Goal: Find specific page/section: Find specific page/section

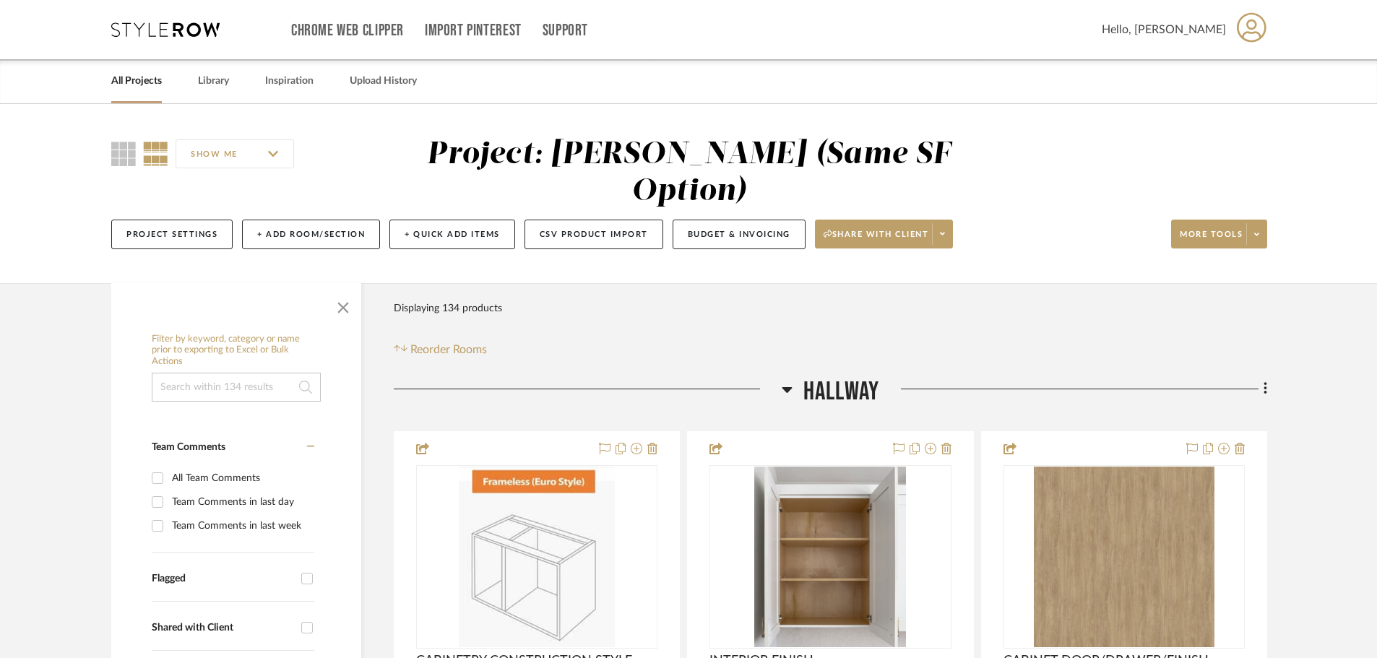
click at [150, 77] on link "All Projects" at bounding box center [136, 82] width 51 height 20
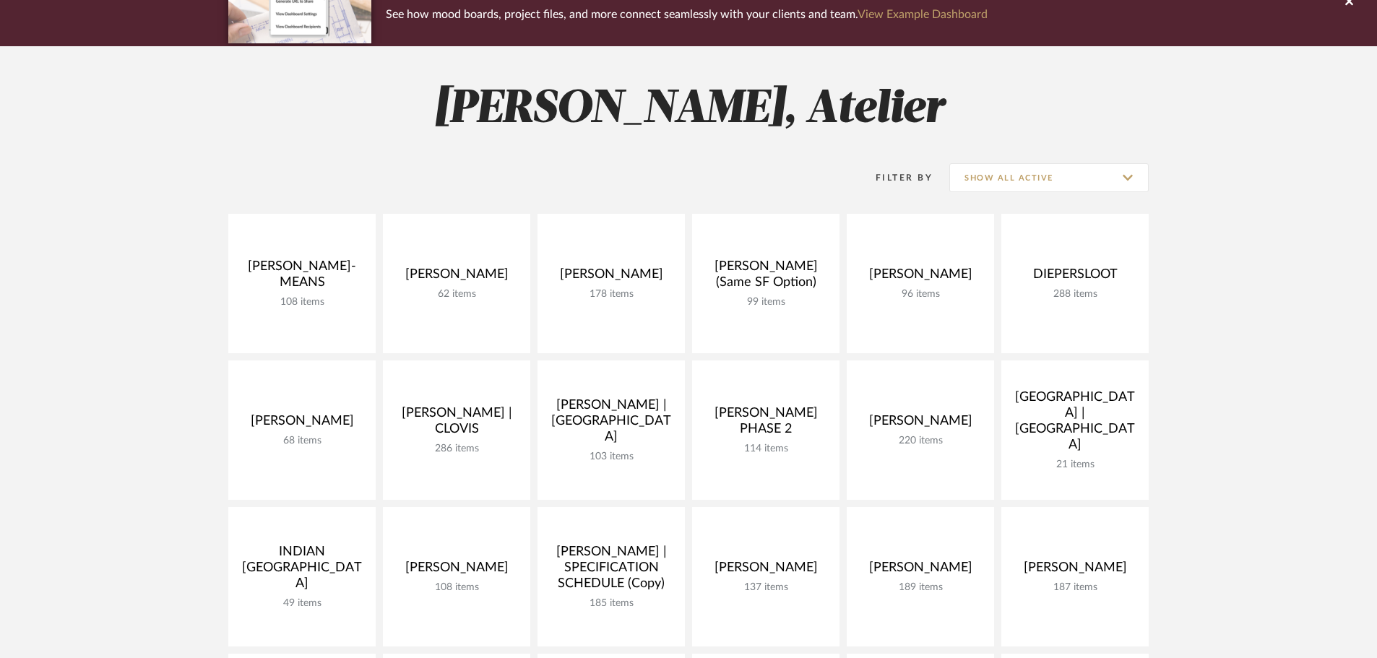
scroll to position [506, 0]
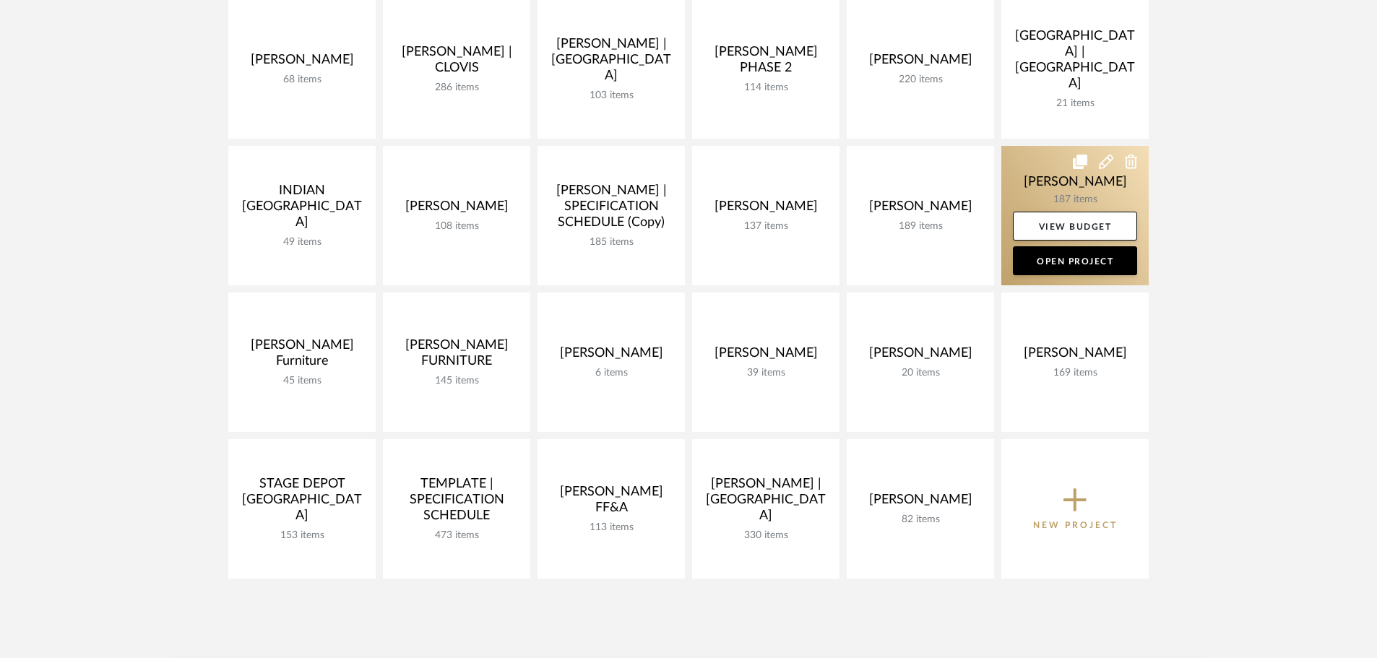
click at [1067, 188] on link at bounding box center [1074, 215] width 147 height 139
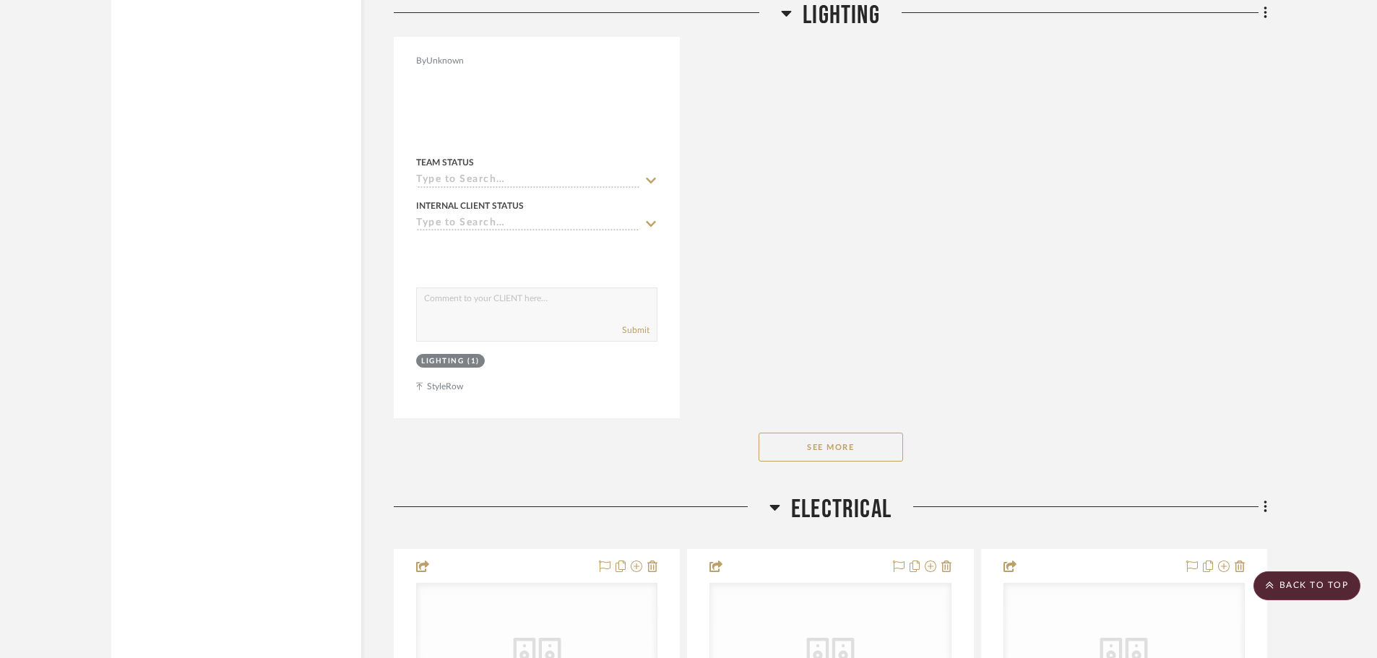
scroll to position [4624, 0]
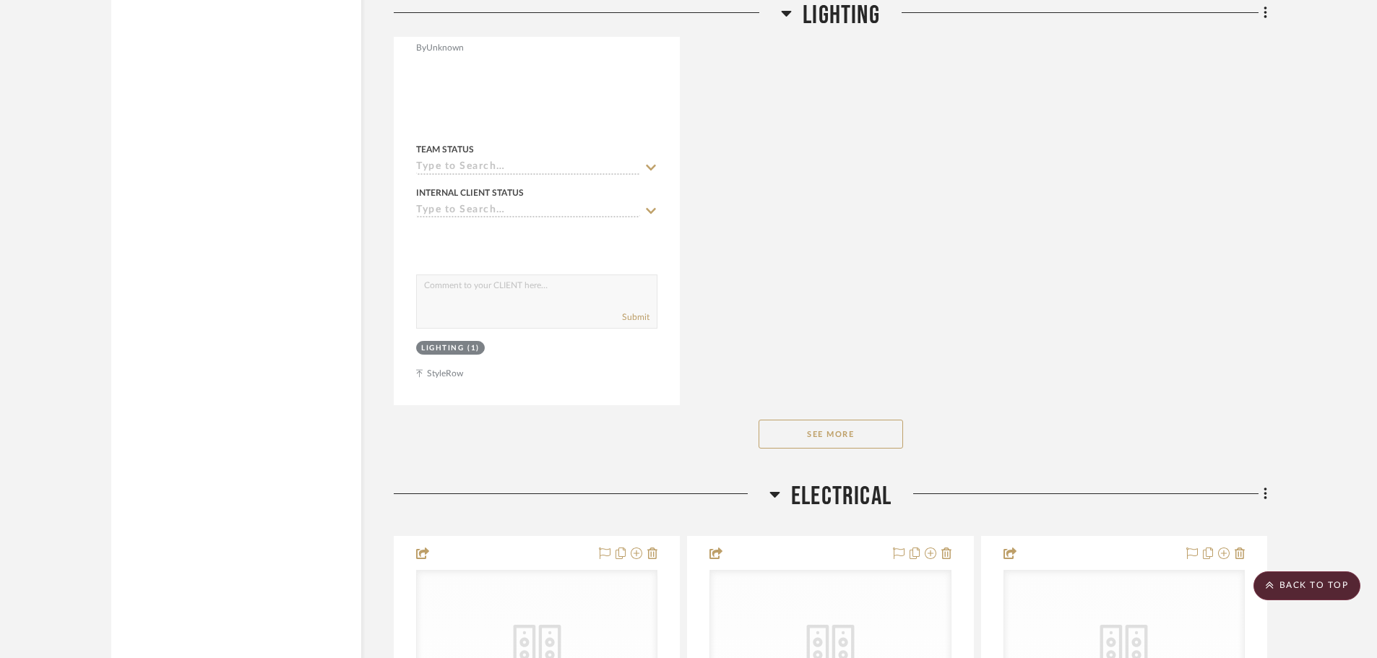
click at [845, 434] on button "See More" at bounding box center [831, 434] width 145 height 29
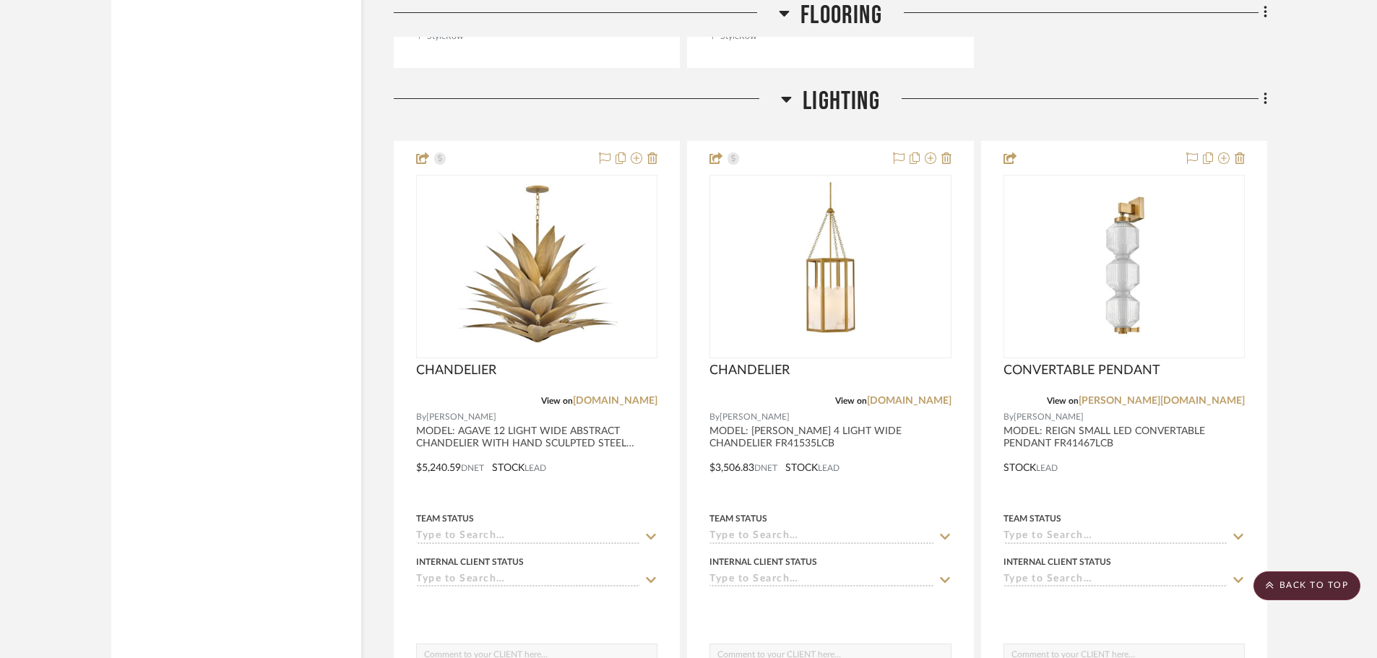
scroll to position [2962, 0]
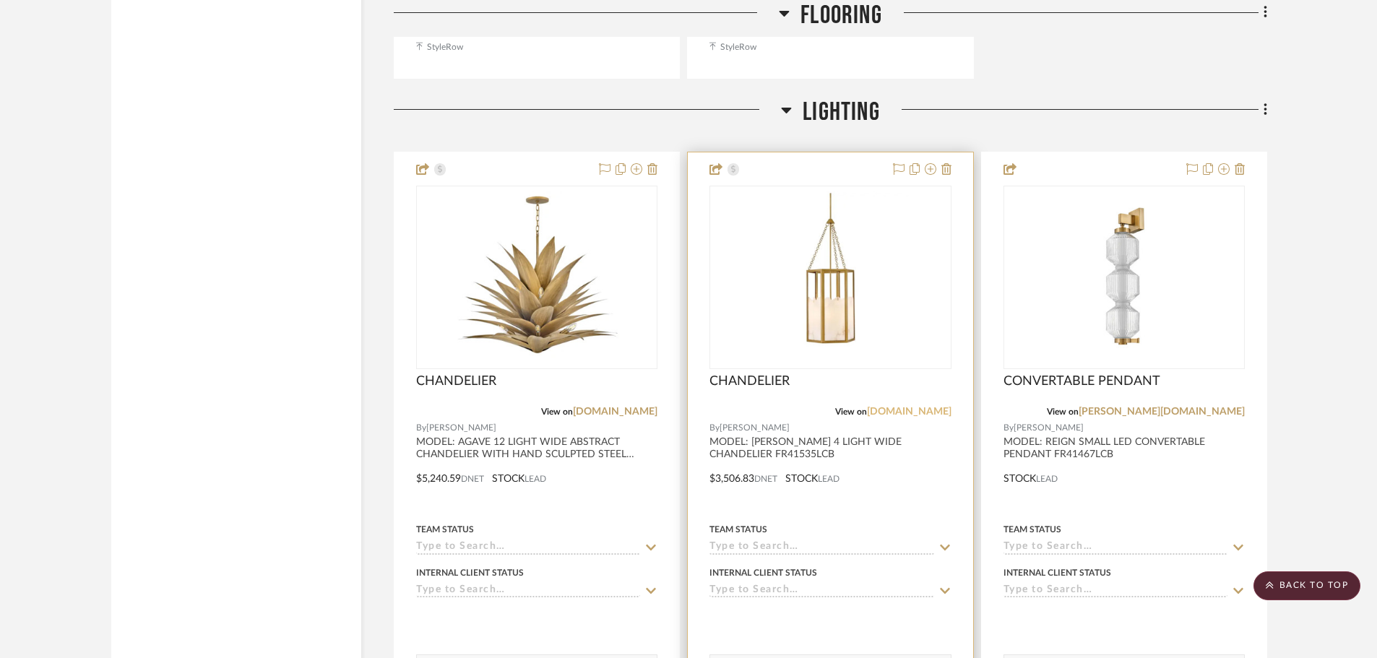
click at [870, 410] on link "fergusonhome.com" at bounding box center [909, 412] width 85 height 10
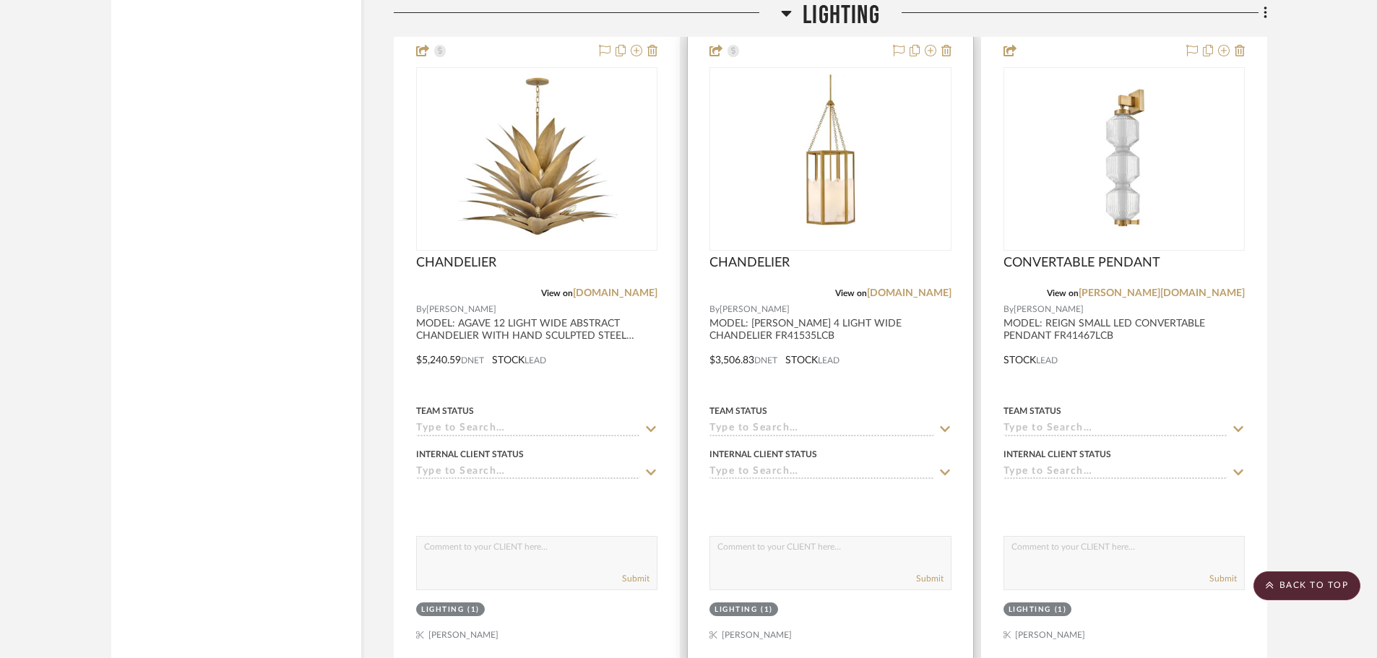
scroll to position [3107, 0]
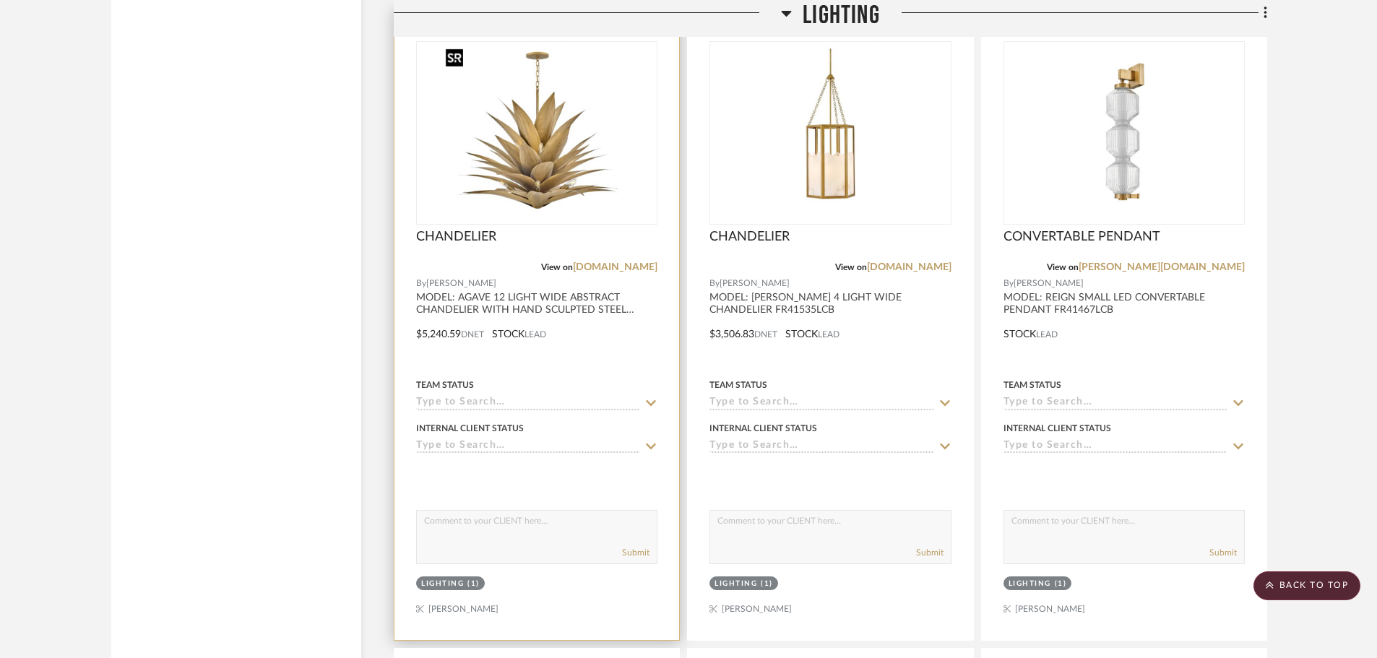
click at [554, 160] on img "0" at bounding box center [537, 133] width 194 height 181
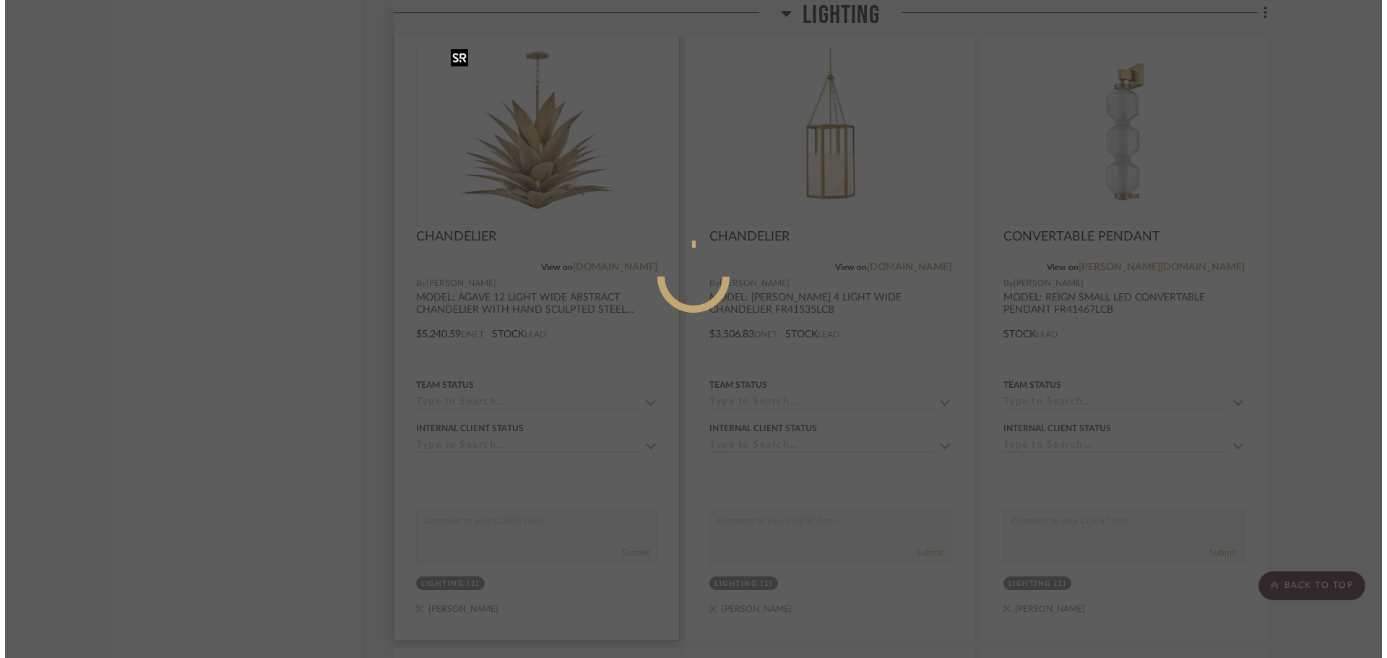
scroll to position [0, 0]
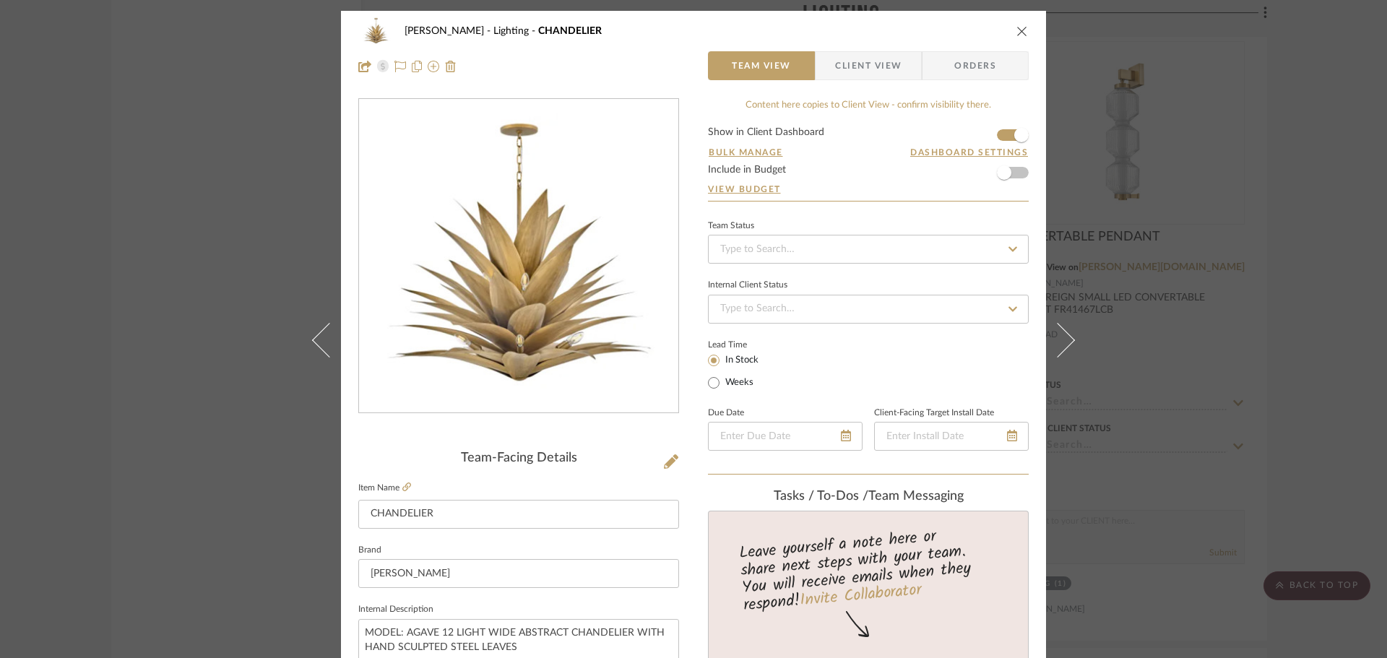
click at [1017, 28] on icon "close" at bounding box center [1023, 31] width 12 height 12
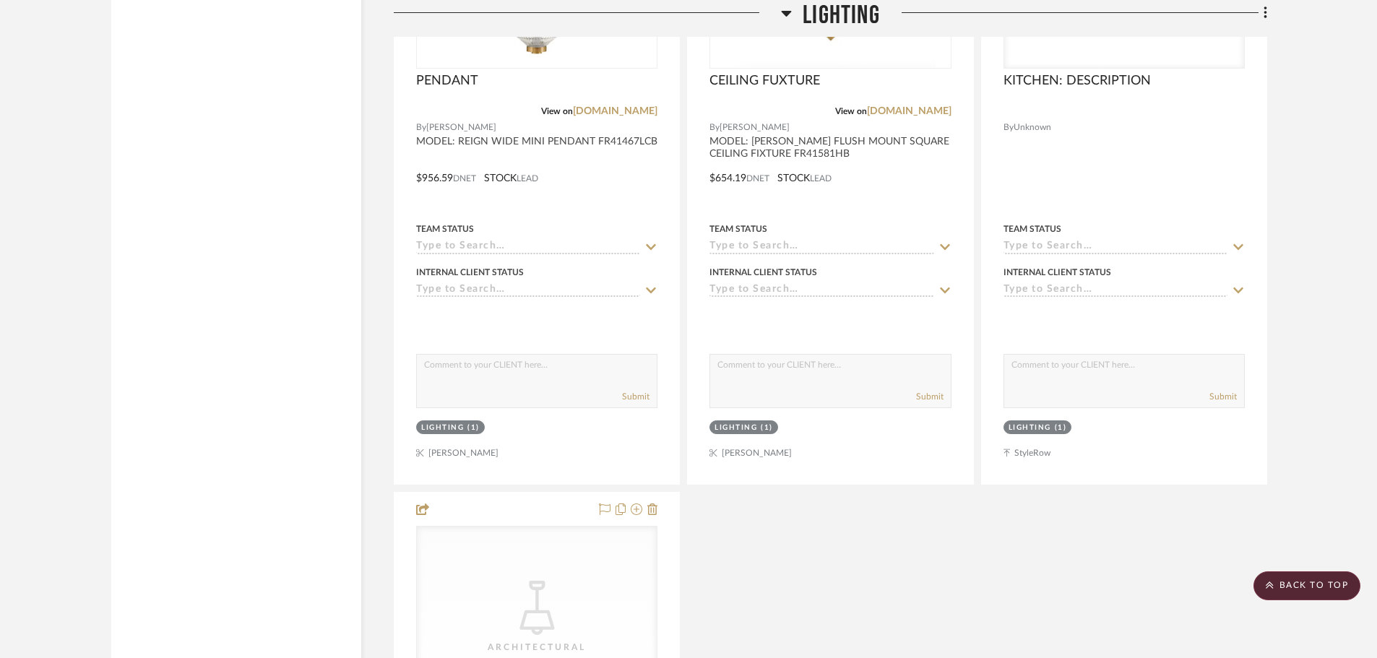
scroll to position [3902, 0]
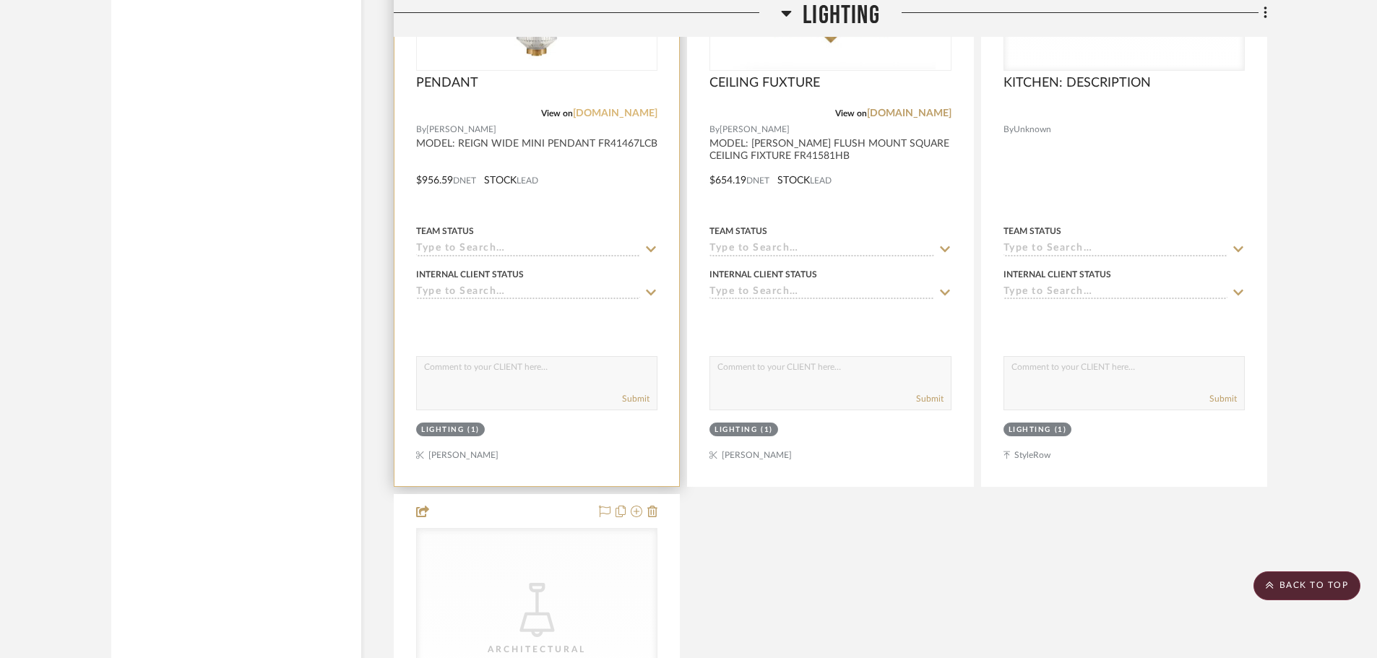
click at [642, 111] on link "fergusonhome.com" at bounding box center [615, 113] width 85 height 10
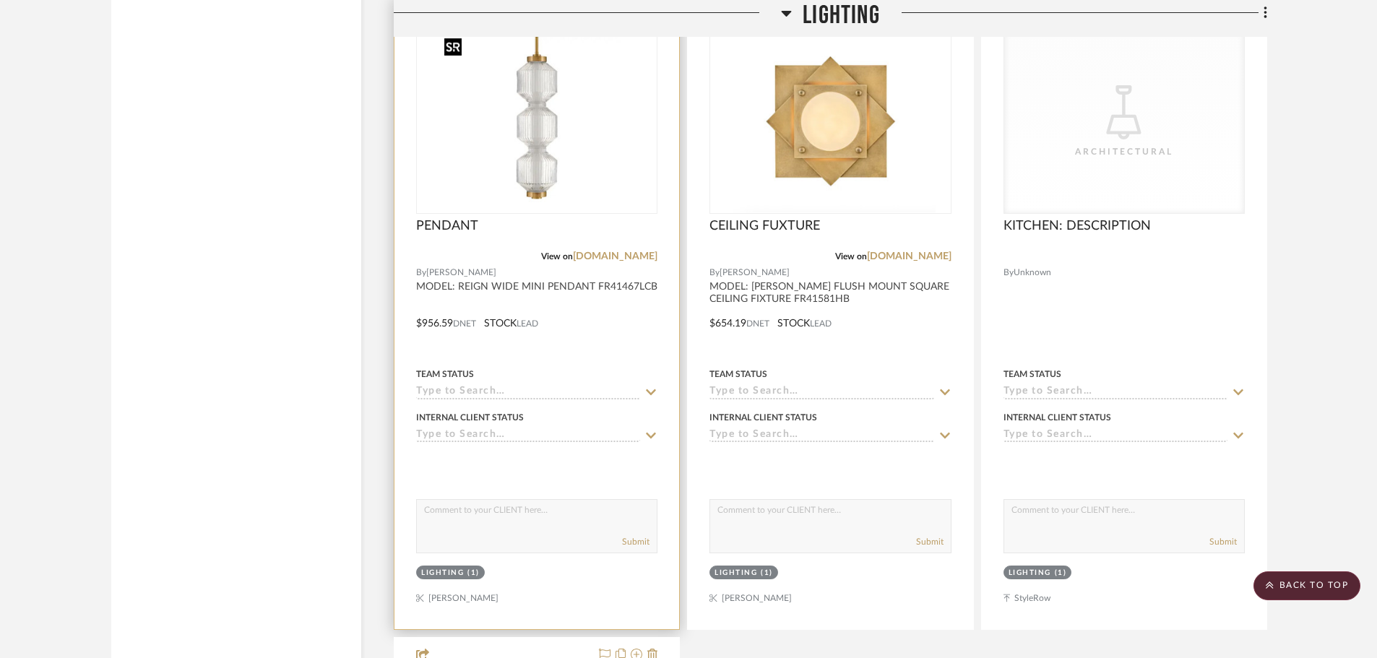
scroll to position [3757, 0]
click at [543, 151] on img "0" at bounding box center [537, 123] width 197 height 181
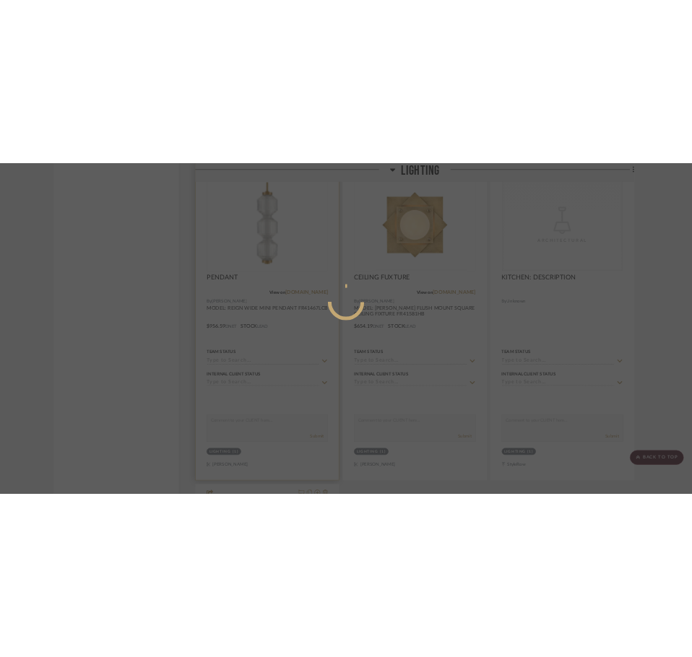
scroll to position [0, 0]
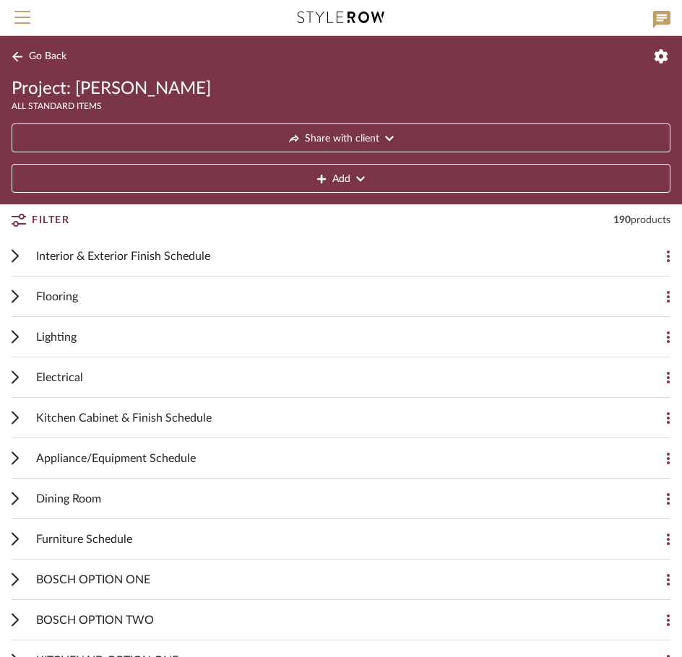
click at [12, 337] on icon at bounding box center [15, 337] width 7 height 14
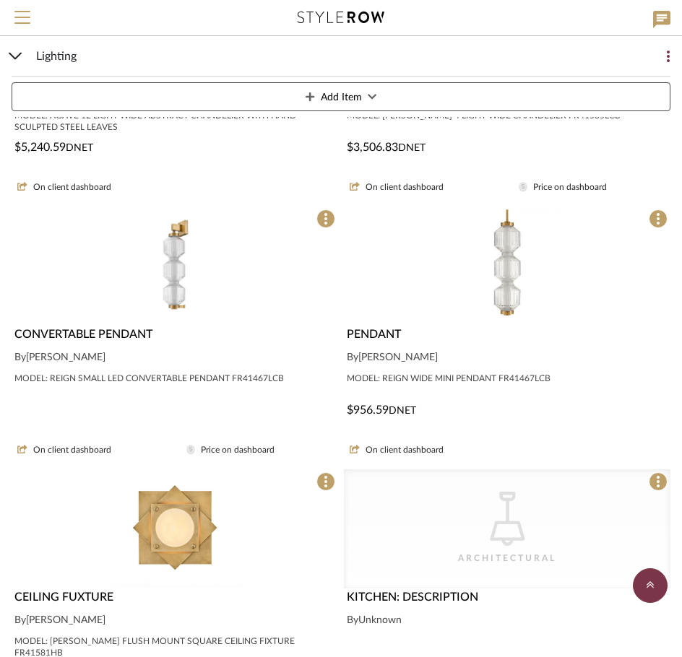
scroll to position [506, 0]
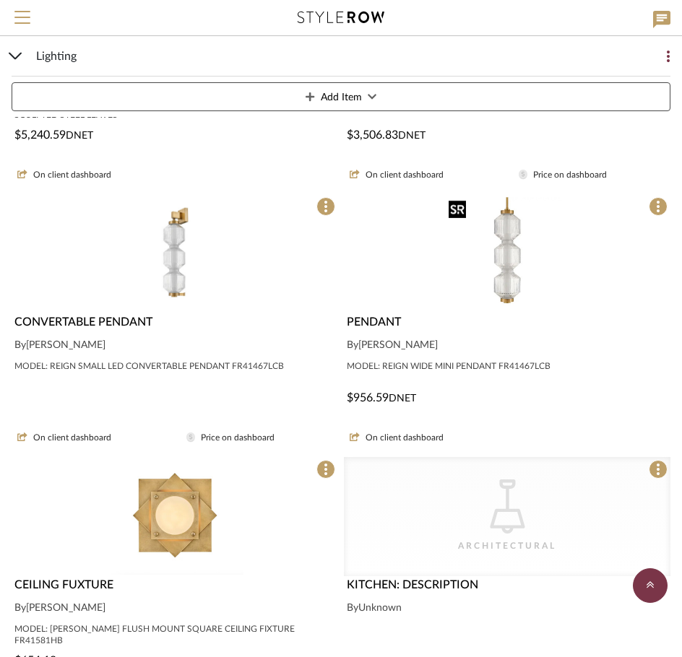
click at [478, 254] on img "0" at bounding box center [507, 253] width 128 height 118
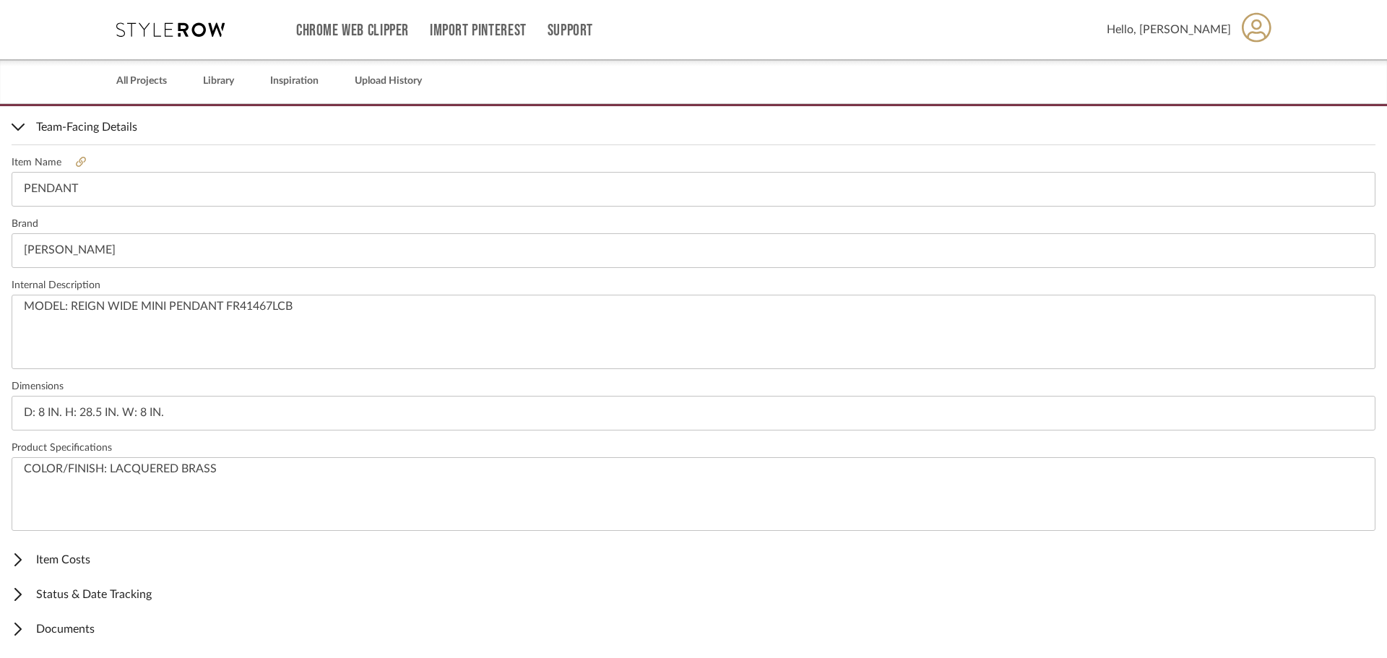
scroll to position [366, 0]
